Goal: Information Seeking & Learning: Learn about a topic

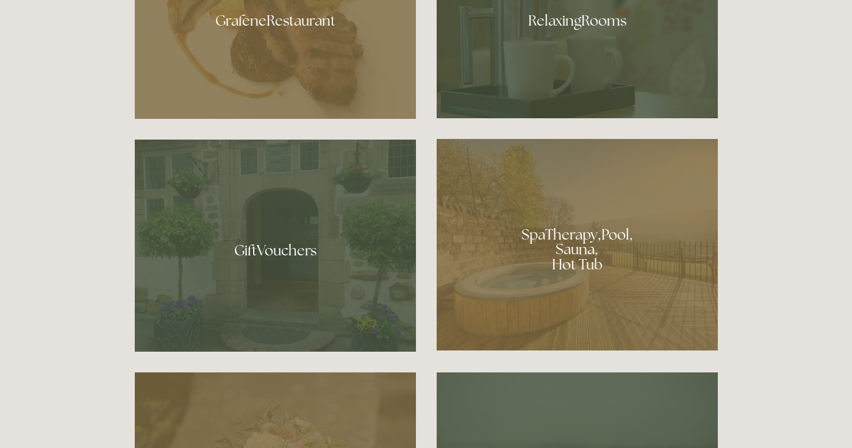
scroll to position [833, 0]
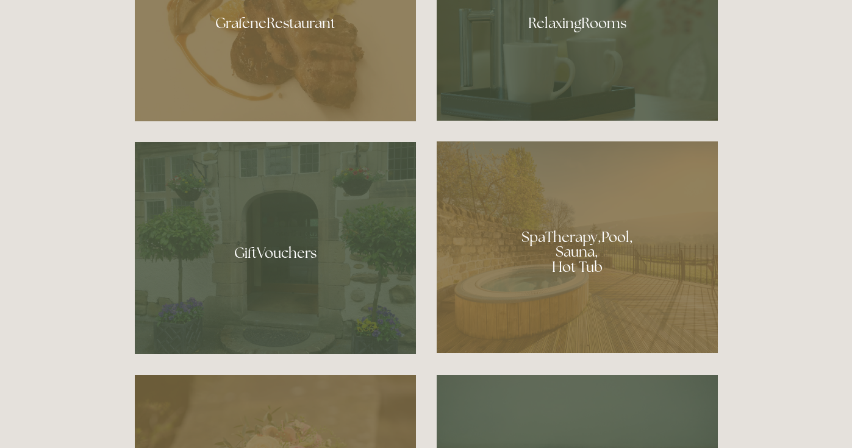
click at [565, 237] on div at bounding box center [577, 247] width 281 height 212
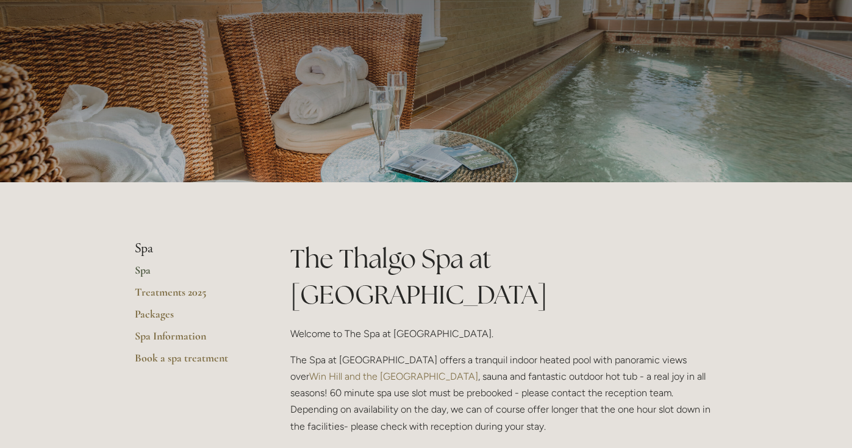
scroll to position [162, 0]
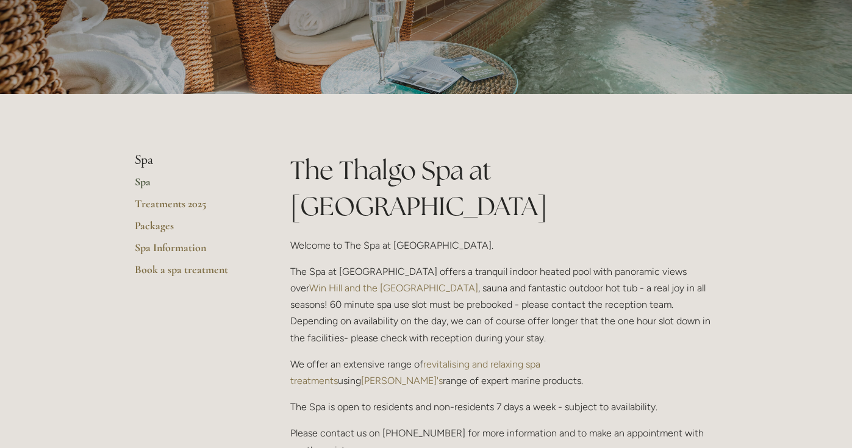
drag, startPoint x: 462, startPoint y: 270, endPoint x: 482, endPoint y: 270, distance: 19.5
click at [475, 270] on p "The Spa at [GEOGRAPHIC_DATA] offers a tranquil indoor heated pool with panorami…" at bounding box center [503, 304] width 427 height 83
drag, startPoint x: 482, startPoint y: 270, endPoint x: 474, endPoint y: 270, distance: 7.3
click at [481, 270] on p "The Spa at [GEOGRAPHIC_DATA] offers a tranquil indoor heated pool with panorami…" at bounding box center [503, 304] width 427 height 83
click at [474, 270] on p "The Spa at [GEOGRAPHIC_DATA] offers a tranquil indoor heated pool with panorami…" at bounding box center [503, 304] width 427 height 83
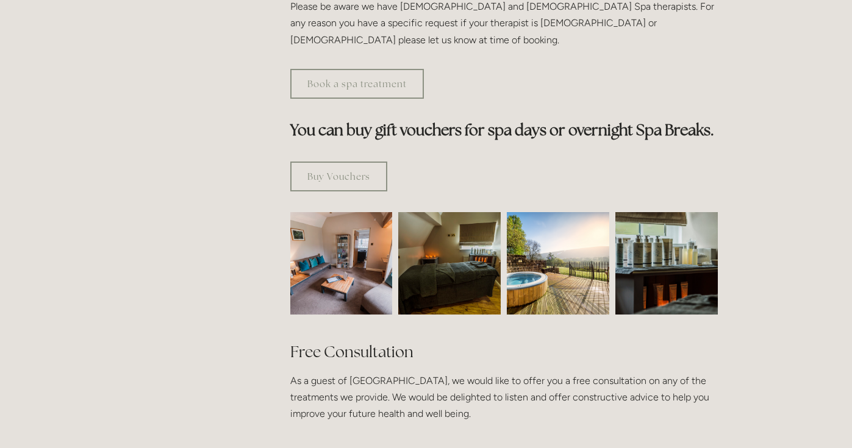
scroll to position [667, 0]
